Goal: Task Accomplishment & Management: Manage account settings

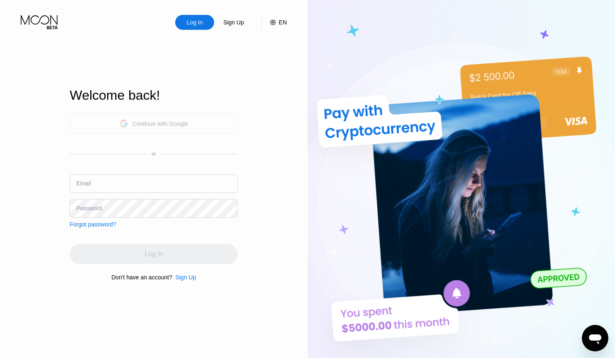
click at [138, 128] on div "Continue with Google" at bounding box center [154, 123] width 68 height 13
